Goal: Information Seeking & Learning: Learn about a topic

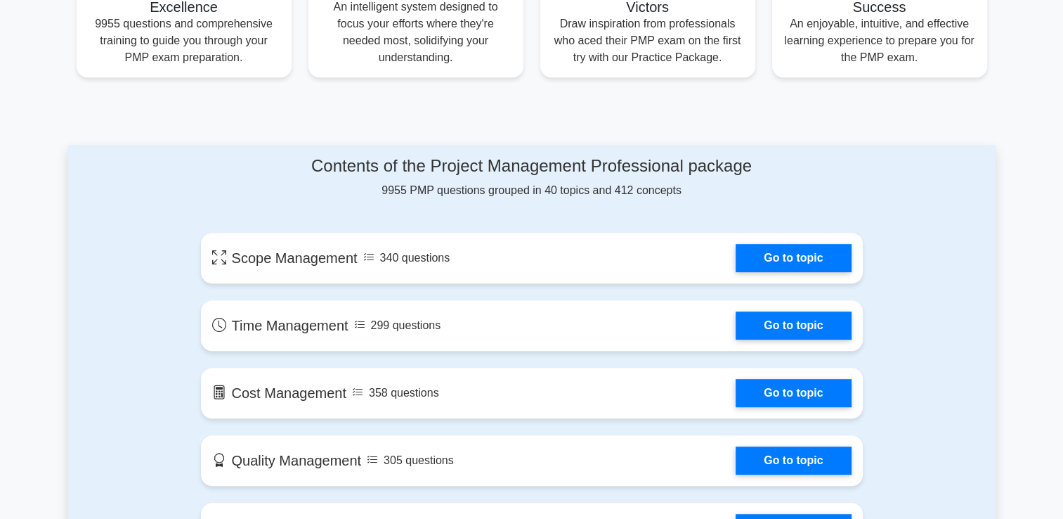
scroll to position [492, 0]
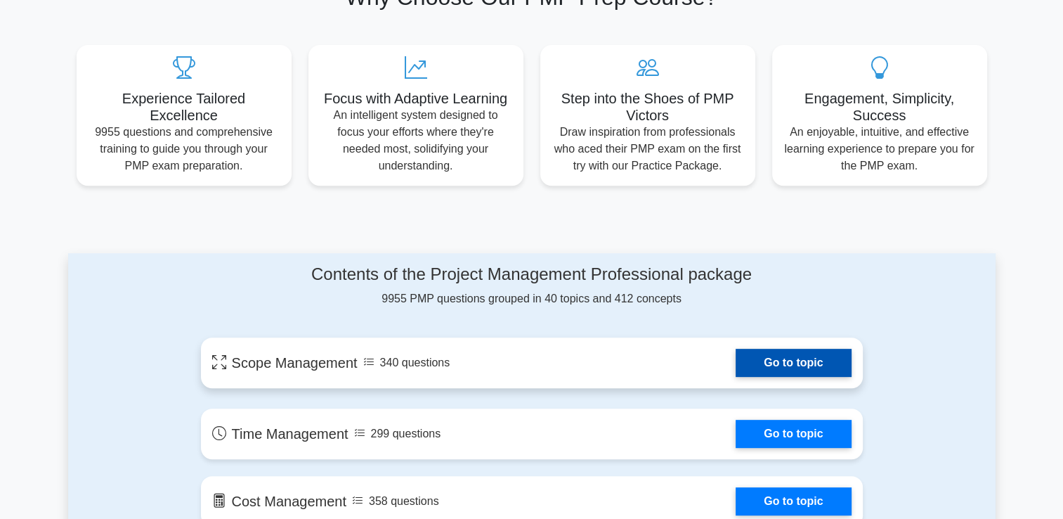
click at [787, 368] on link "Go to topic" at bounding box center [793, 363] width 115 height 28
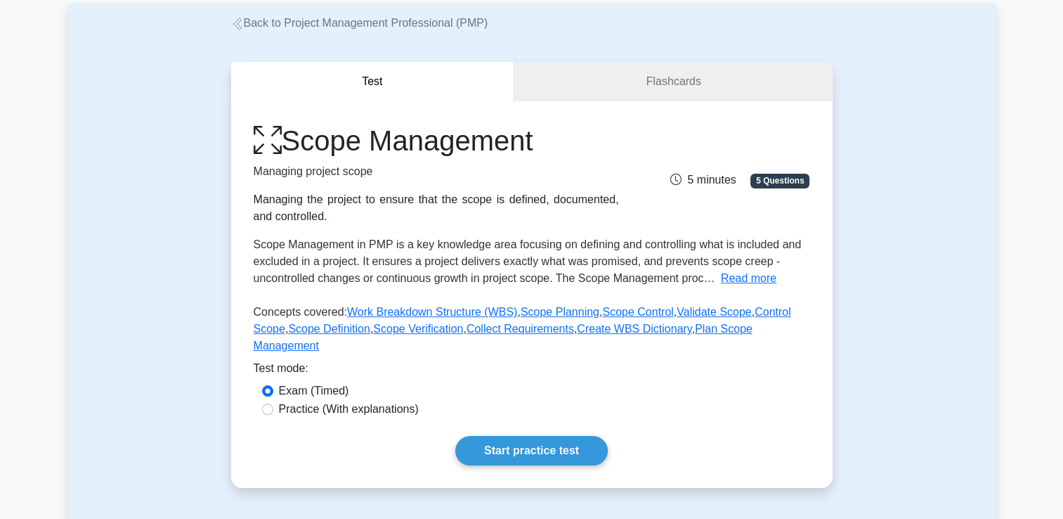
scroll to position [211, 0]
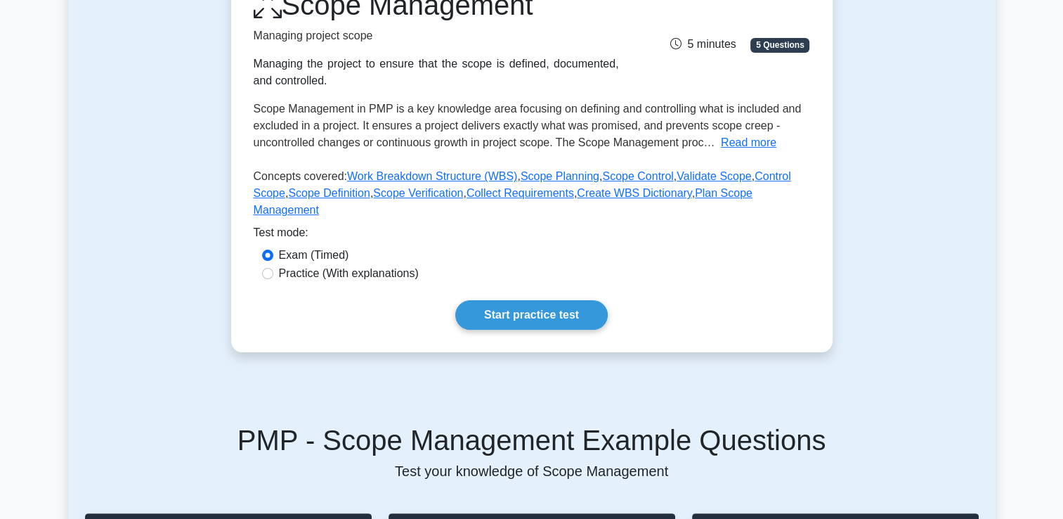
click at [358, 265] on label "Practice (With explanations)" at bounding box center [349, 273] width 140 height 17
click at [273, 268] on input "Practice (With explanations)" at bounding box center [267, 273] width 11 height 11
radio input "true"
click at [502, 308] on link "Start practice test" at bounding box center [531, 315] width 153 height 30
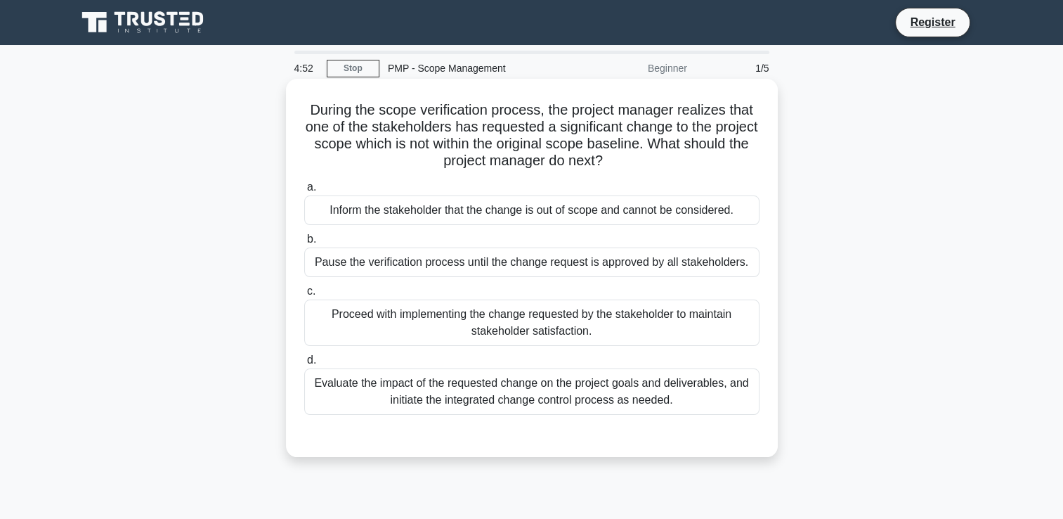
click at [618, 223] on div "Inform the stakeholder that the change is out of scope and cannot be considered." at bounding box center [531, 210] width 455 height 30
click at [304, 192] on input "a. Inform the stakeholder that the change is out of scope and cannot be conside…" at bounding box center [304, 187] width 0 height 9
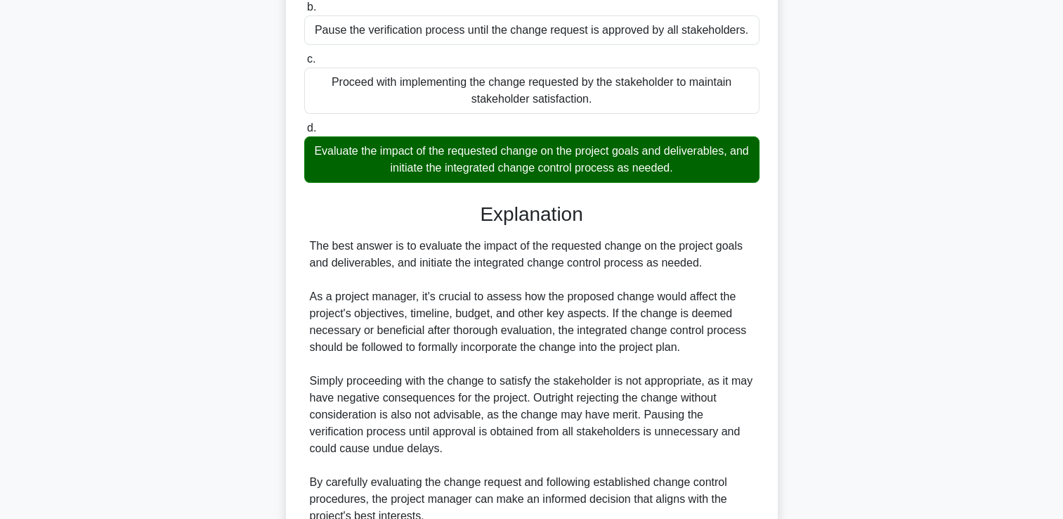
scroll to position [365, 0]
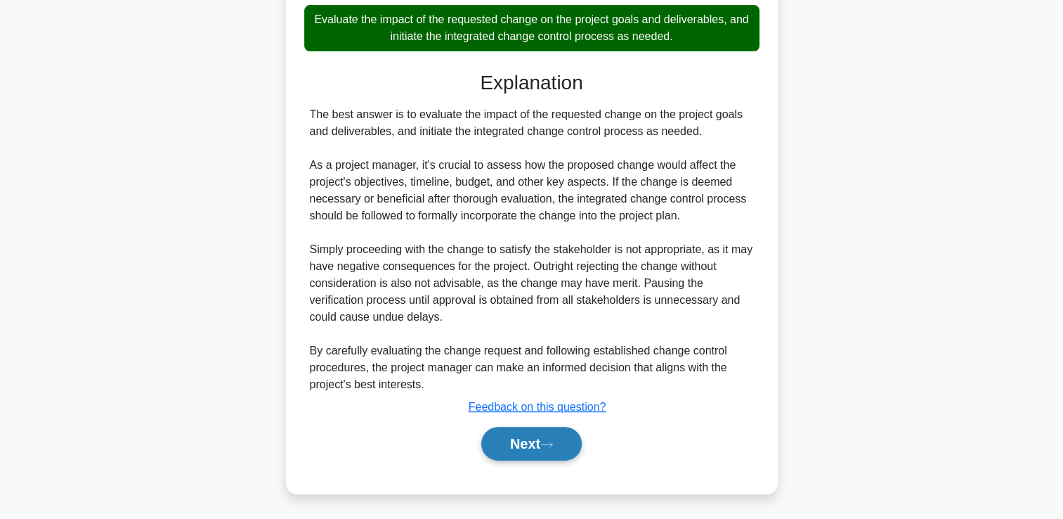
click at [527, 453] on button "Next" at bounding box center [531, 444] width 101 height 34
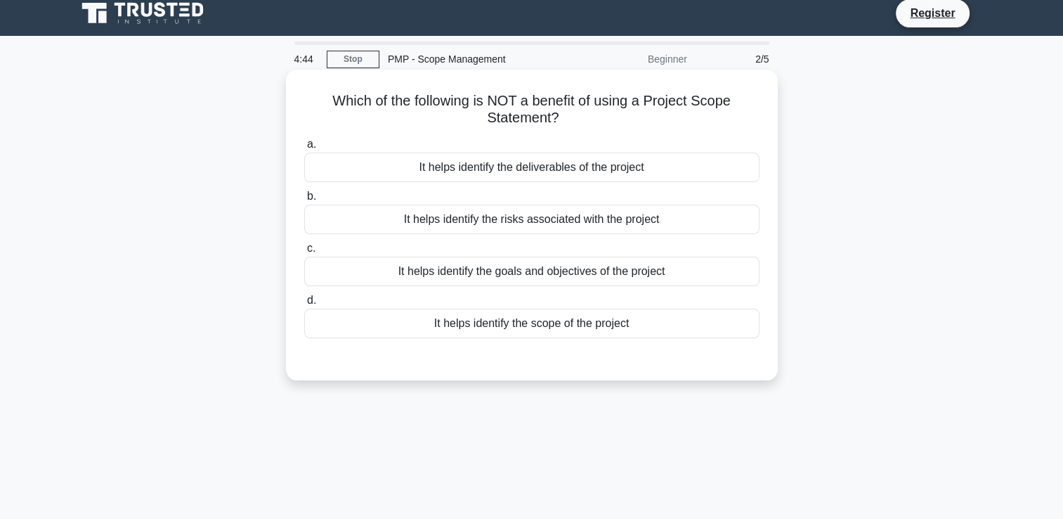
scroll to position [0, 0]
